Goal: Task Accomplishment & Management: Manage account settings

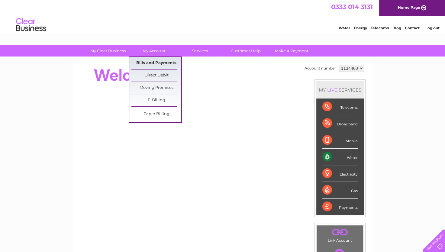
click at [153, 61] on link "Bills and Payments" at bounding box center [156, 63] width 50 height 12
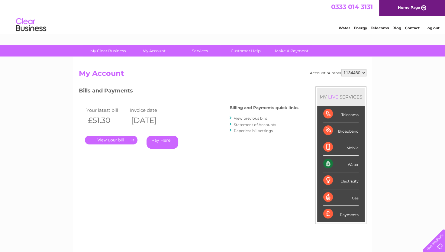
click at [119, 140] on link "." at bounding box center [111, 140] width 53 height 9
